Goal: Register for event/course

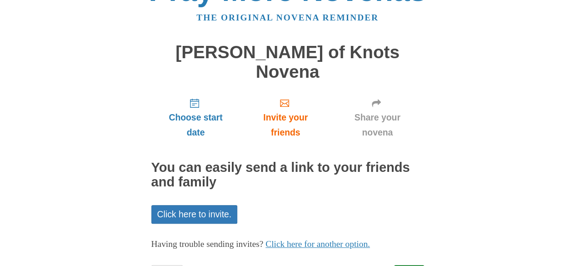
scroll to position [57, 0]
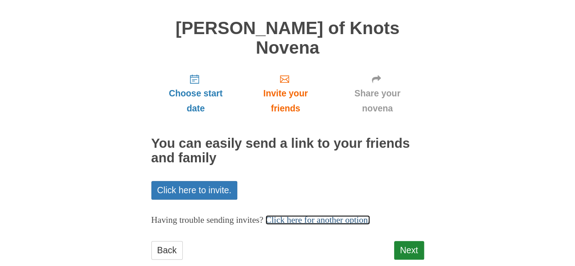
click at [343, 215] on link "Click here for another option." at bounding box center [318, 220] width 105 height 10
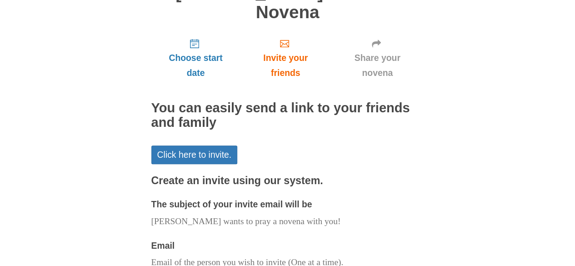
scroll to position [148, 0]
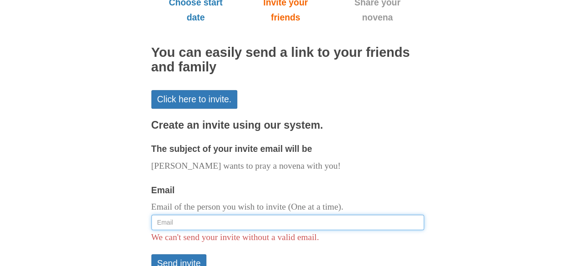
click at [247, 215] on input "Email" at bounding box center [287, 222] width 273 height 15
type input "swombati@gmail.com"
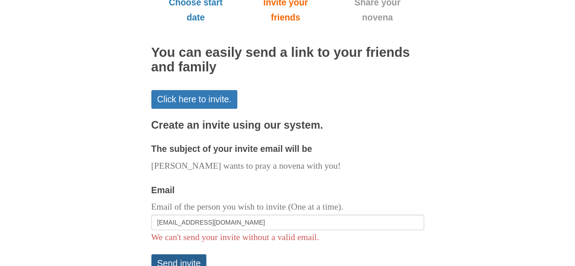
click at [195, 254] on button "Send invite" at bounding box center [178, 263] width 55 height 19
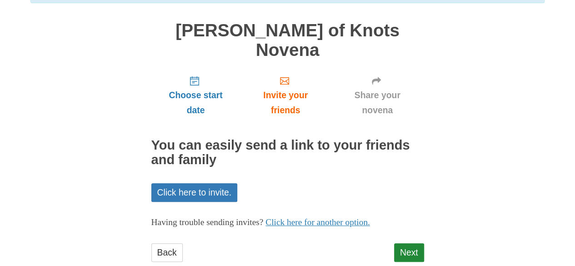
scroll to position [100, 0]
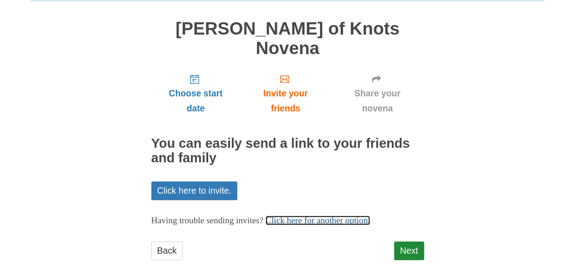
click at [342, 216] on link "Click here for another option." at bounding box center [318, 221] width 105 height 10
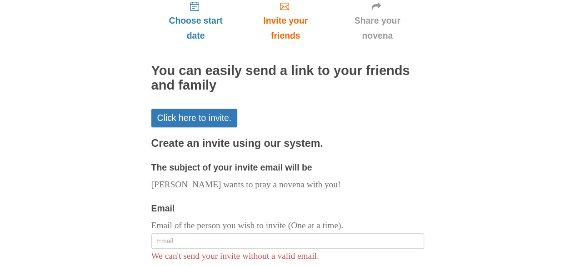
scroll to position [236, 0]
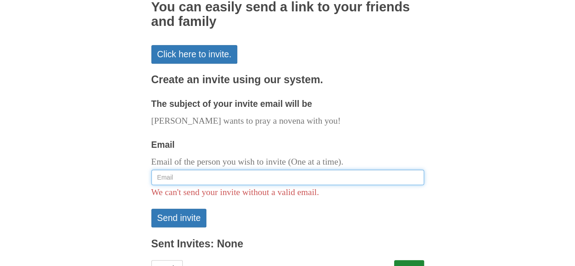
click at [190, 170] on input "Email" at bounding box center [287, 177] width 273 height 15
type input "meombati@gmail.com"
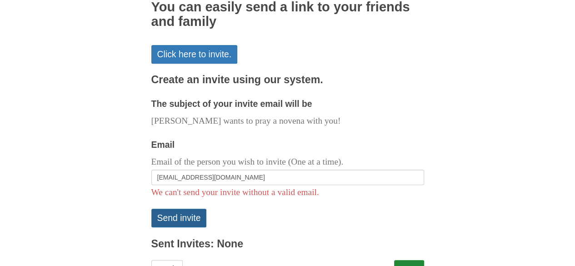
click at [181, 209] on button "Send invite" at bounding box center [178, 218] width 55 height 19
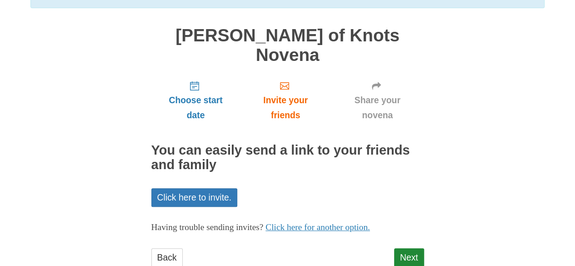
scroll to position [100, 0]
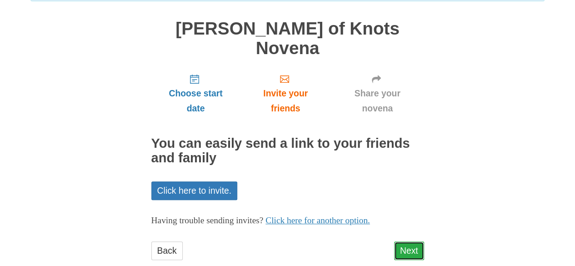
click at [411, 242] on link "Next" at bounding box center [409, 251] width 30 height 19
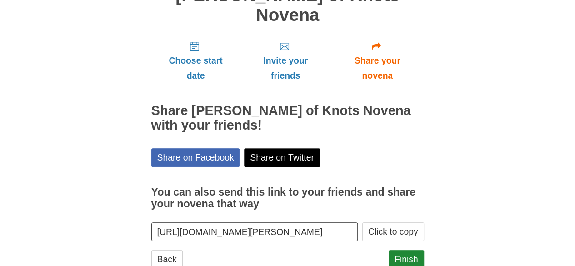
scroll to position [98, 0]
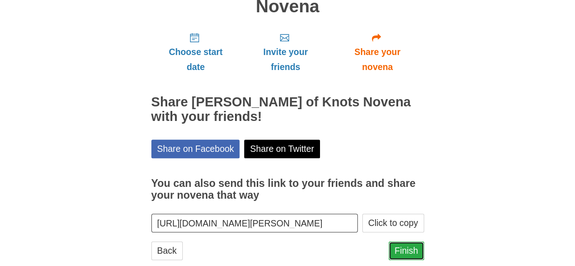
click at [403, 242] on link "Finish" at bounding box center [406, 251] width 35 height 19
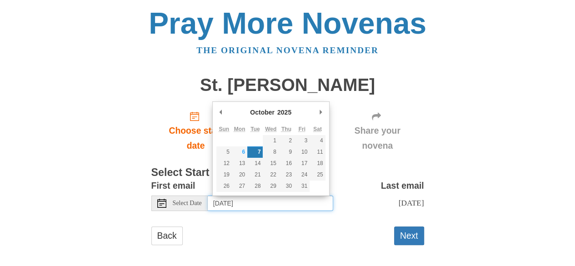
click at [243, 201] on input "Tuesday, October 7th" at bounding box center [271, 203] width 126 height 15
type input "Monday, October 6th"
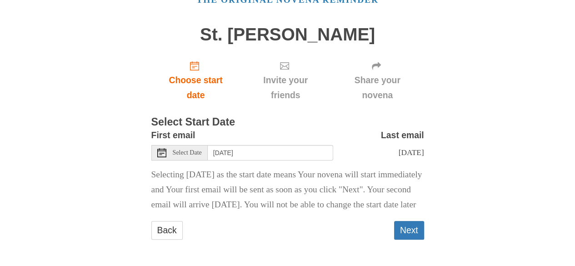
scroll to position [74, 0]
click at [415, 230] on button "Next" at bounding box center [409, 230] width 30 height 19
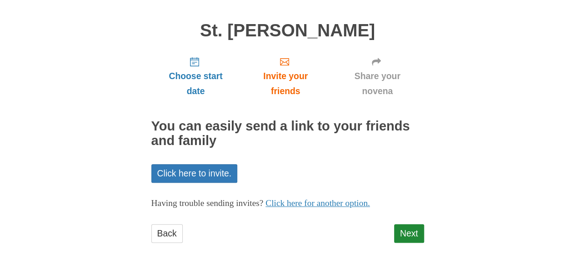
scroll to position [57, 0]
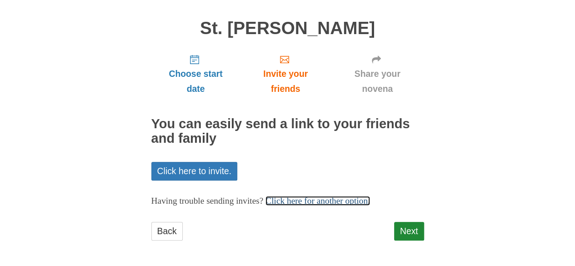
click at [347, 204] on link "Click here for another option." at bounding box center [318, 201] width 105 height 10
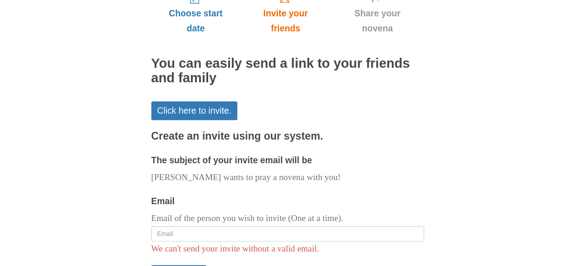
scroll to position [193, 0]
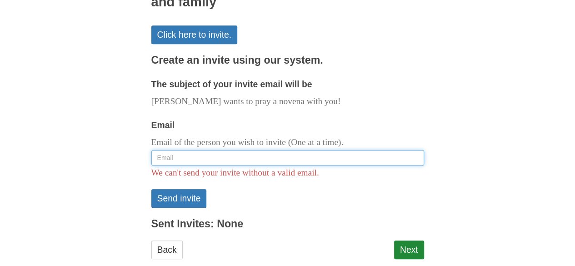
click at [205, 156] on input "Email" at bounding box center [287, 157] width 273 height 15
type input "[EMAIL_ADDRESS][DOMAIN_NAME]"
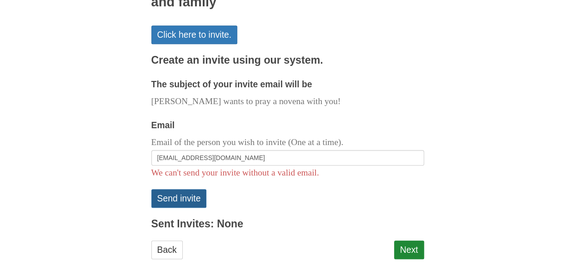
click at [166, 196] on button "Send invite" at bounding box center [178, 198] width 55 height 19
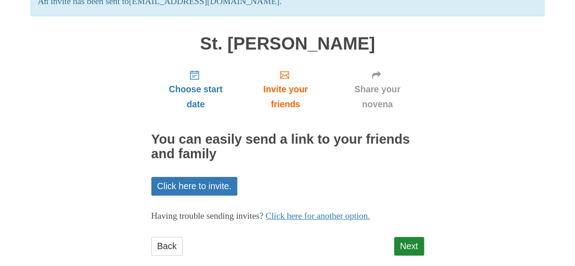
scroll to position [91, 0]
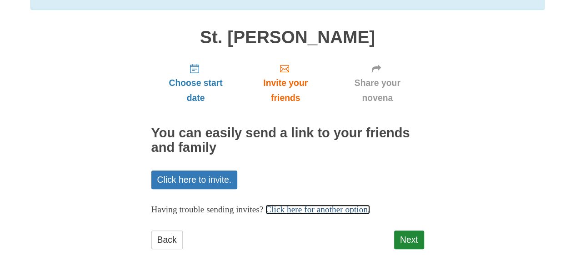
click at [330, 213] on link "Click here for another option." at bounding box center [318, 210] width 105 height 10
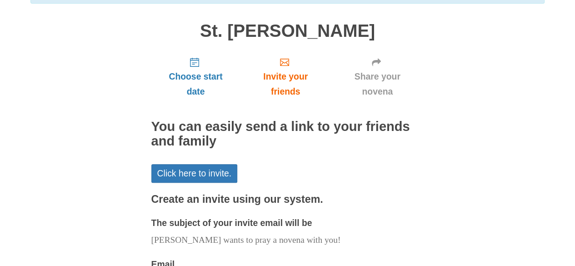
scroll to position [227, 0]
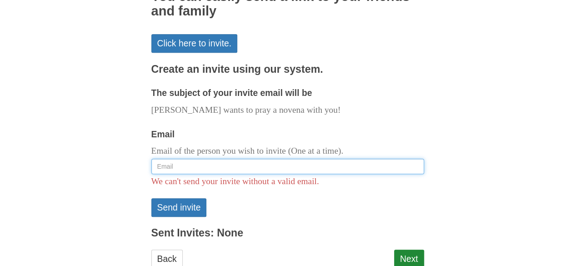
click at [196, 162] on input "Email" at bounding box center [287, 166] width 273 height 15
type input "[EMAIL_ADDRESS][DOMAIN_NAME]"
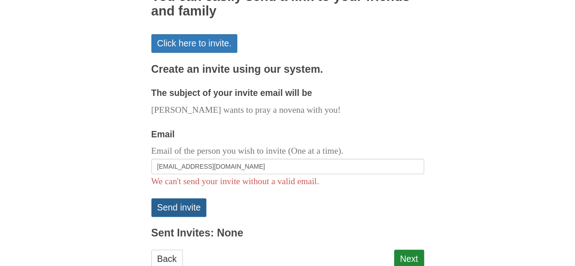
click at [171, 207] on button "Send invite" at bounding box center [178, 207] width 55 height 19
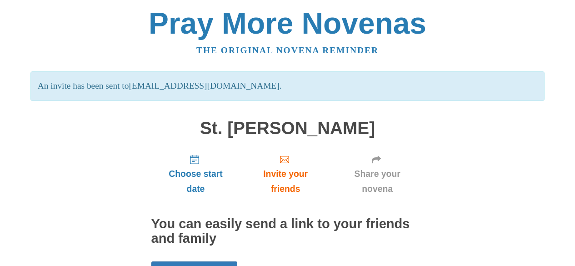
scroll to position [100, 0]
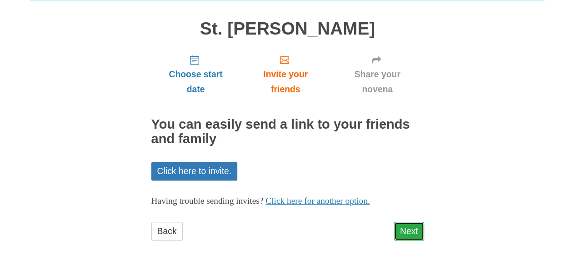
click at [411, 234] on link "Next" at bounding box center [409, 231] width 30 height 19
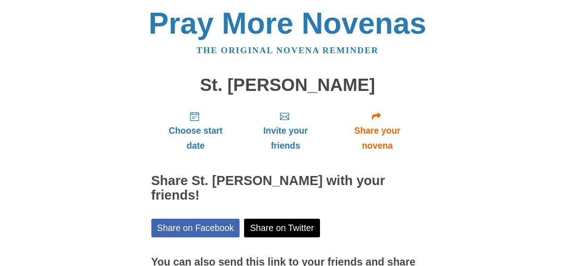
scroll to position [84, 0]
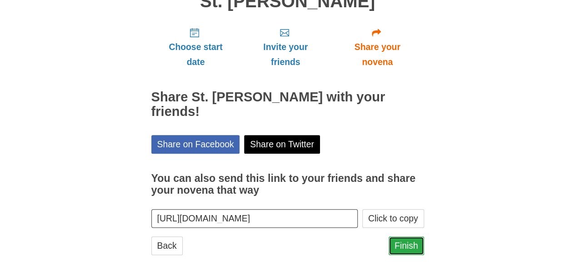
click at [407, 237] on link "Finish" at bounding box center [406, 246] width 35 height 19
